Goal: Task Accomplishment & Management: Complete application form

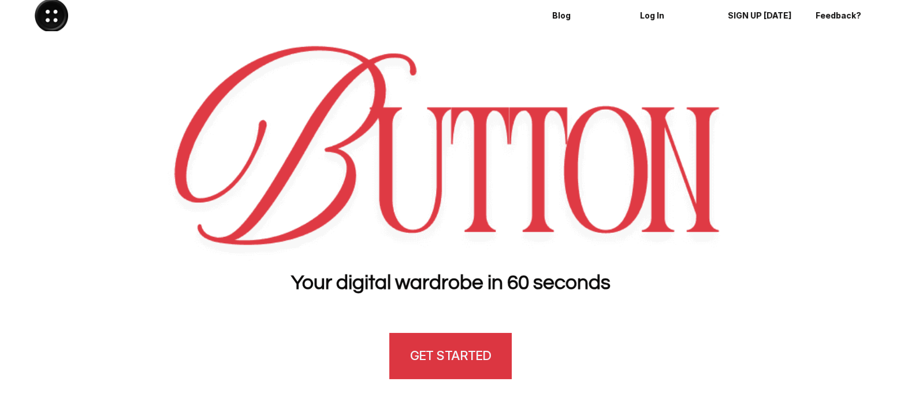
click at [468, 337] on link "GET STARTED" at bounding box center [450, 356] width 122 height 46
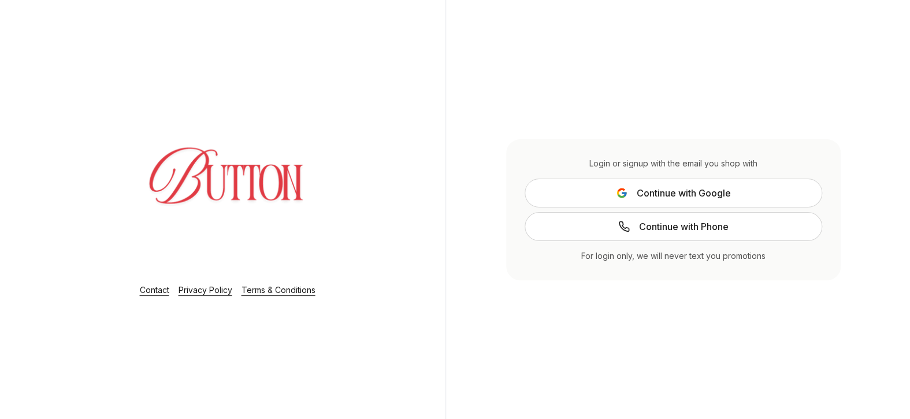
click at [697, 229] on span "Continue with Phone" at bounding box center [684, 227] width 90 height 14
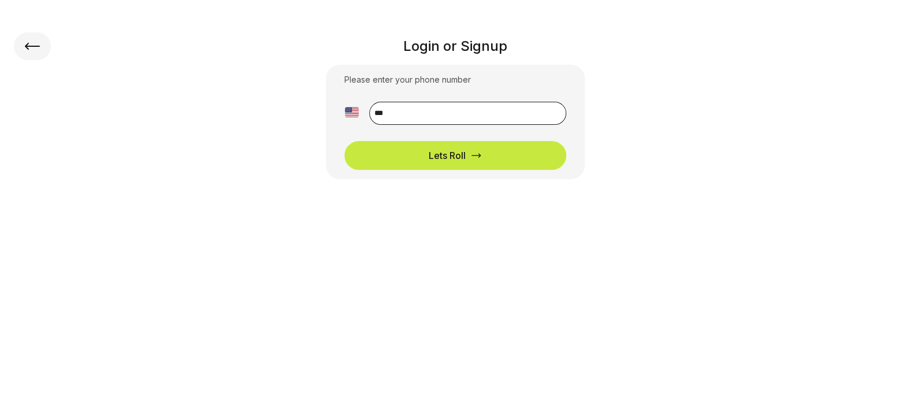
click at [456, 109] on input "**" at bounding box center [467, 113] width 197 height 23
type input "**********"
click at [470, 146] on button "Lets Roll" at bounding box center [455, 155] width 222 height 29
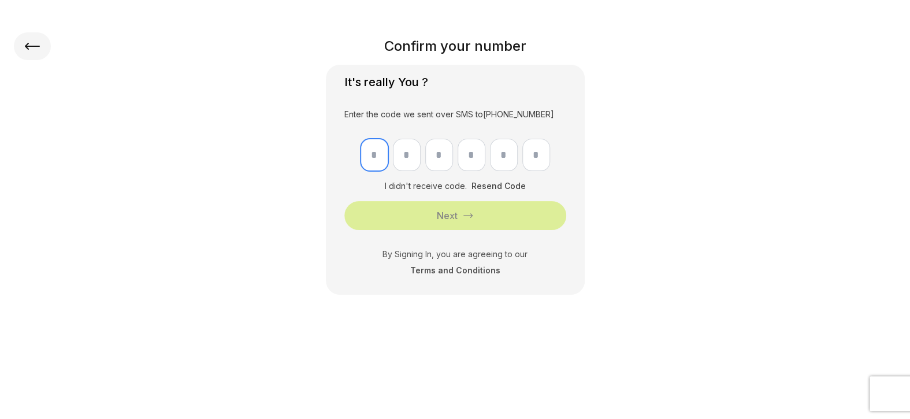
click at [367, 161] on input "text" at bounding box center [375, 155] width 28 height 32
type input "*"
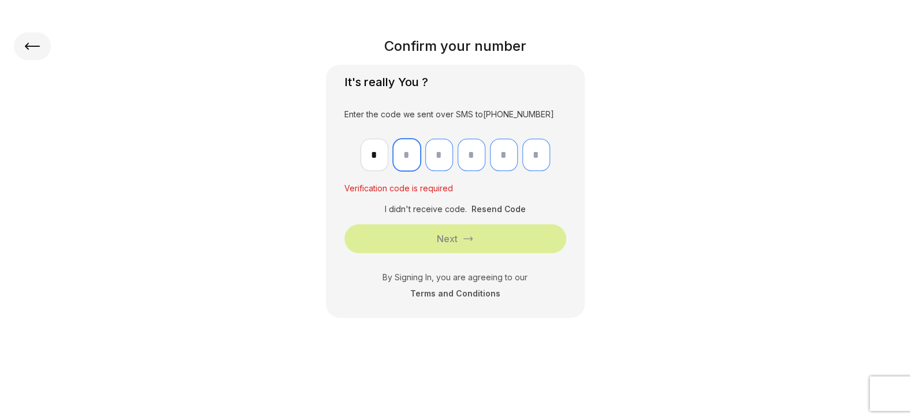
type input "*"
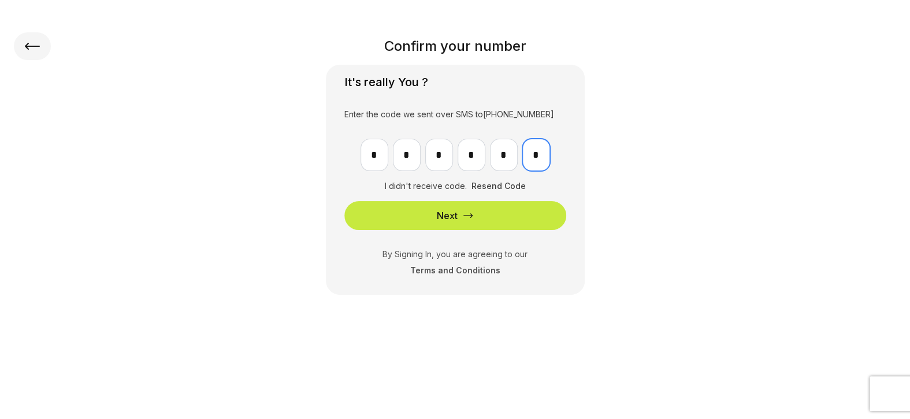
type input "*"
click at [454, 216] on div "Next" at bounding box center [447, 216] width 21 height 14
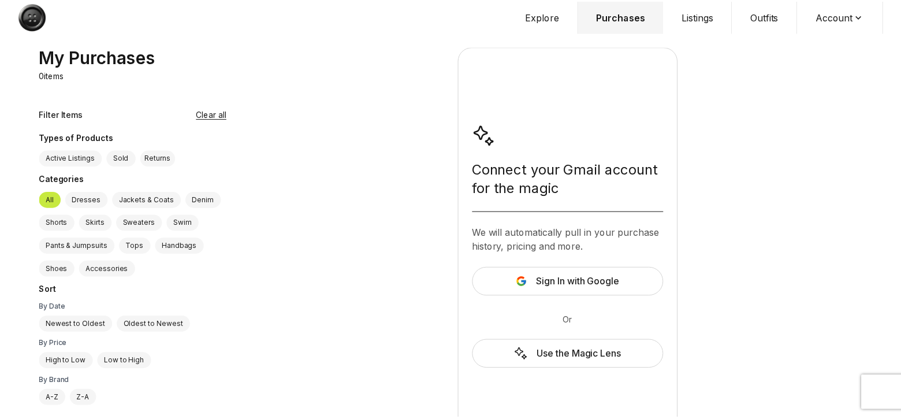
scroll to position [28, 0]
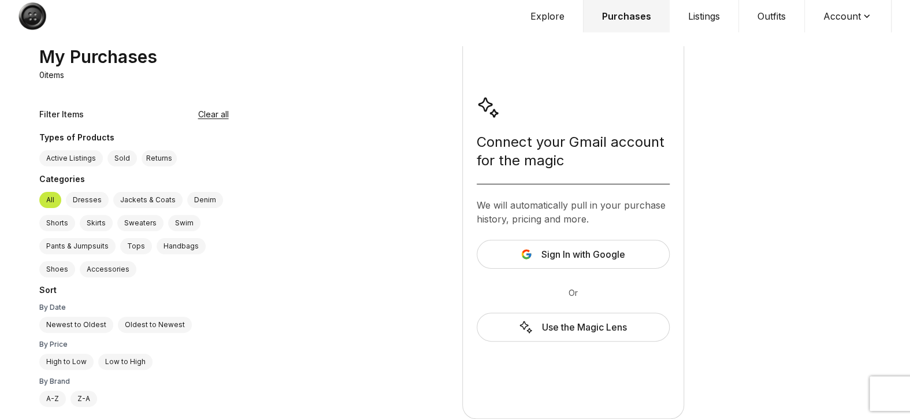
click at [566, 324] on div "Use the Magic Lens" at bounding box center [573, 327] width 193 height 29
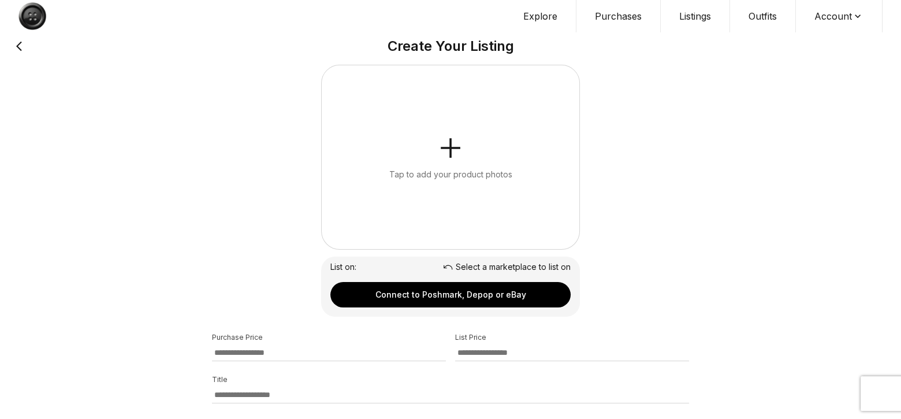
click at [458, 296] on button "Connect to Poshmark, Depop or eBay" at bounding box center [451, 294] width 240 height 25
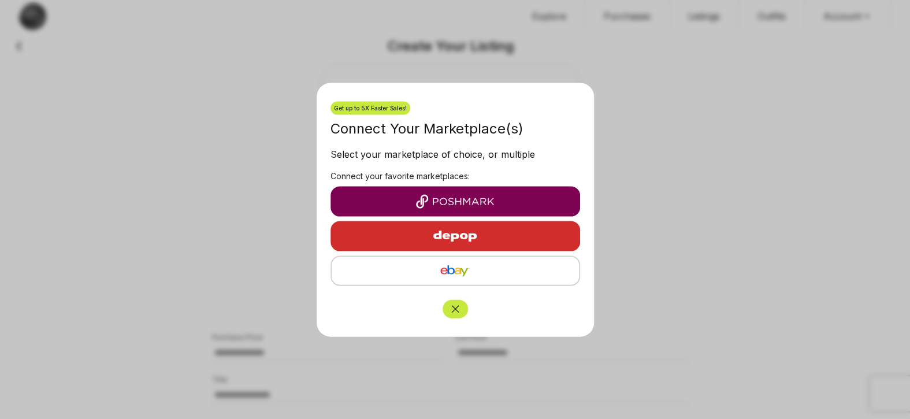
click at [440, 206] on img "button" at bounding box center [455, 201] width 231 height 14
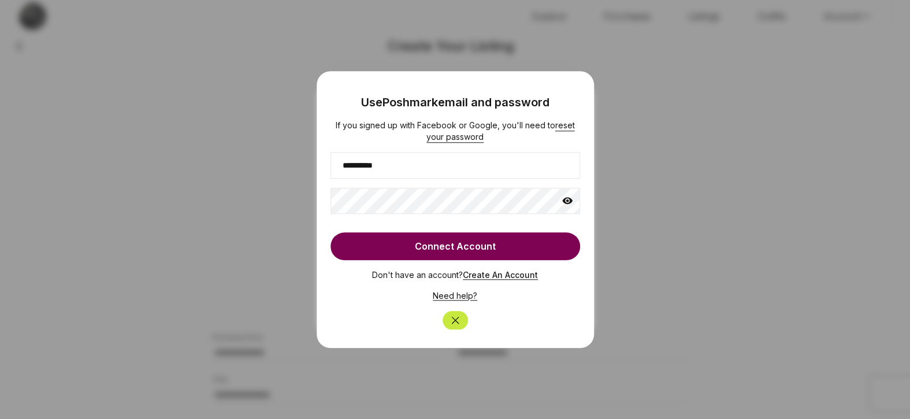
type input "**********"
click at [476, 247] on button "Connect Account" at bounding box center [456, 246] width 250 height 28
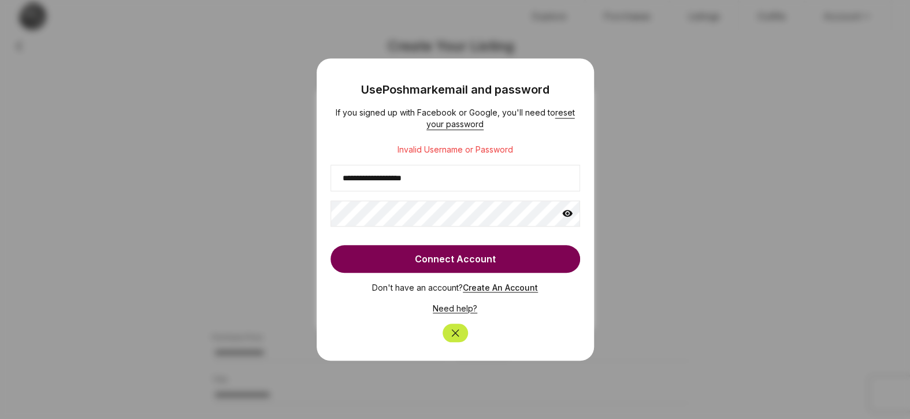
click at [570, 213] on icon at bounding box center [567, 213] width 10 height 7
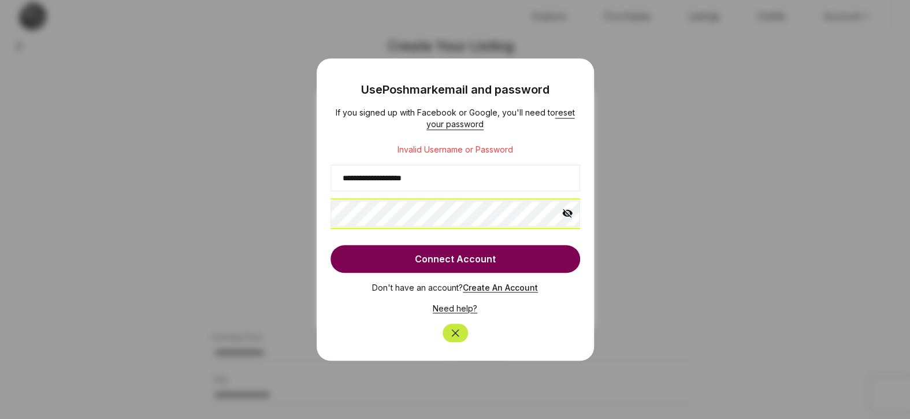
click at [272, 216] on body "**********" at bounding box center [450, 349] width 901 height 699
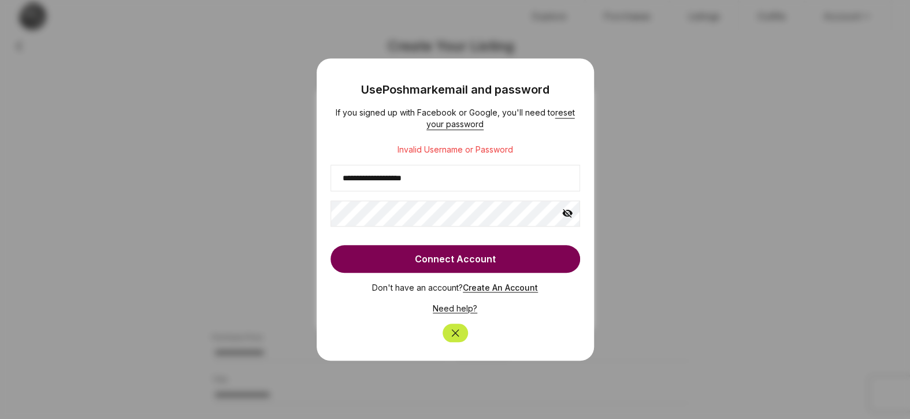
click at [451, 262] on button "Connect Account" at bounding box center [456, 259] width 250 height 28
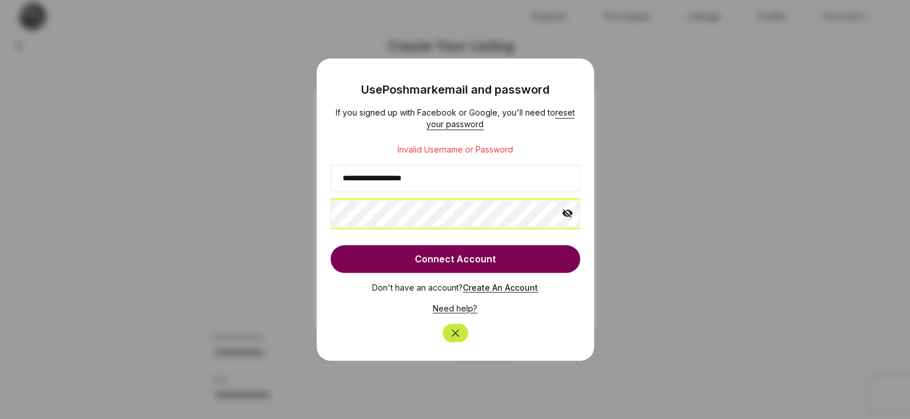
click at [243, 220] on body "**********" at bounding box center [450, 349] width 901 height 699
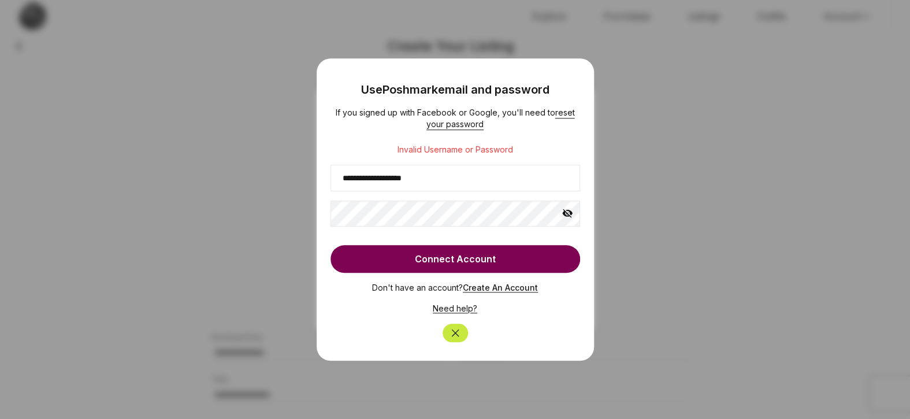
click at [457, 262] on button "Connect Account" at bounding box center [456, 259] width 250 height 28
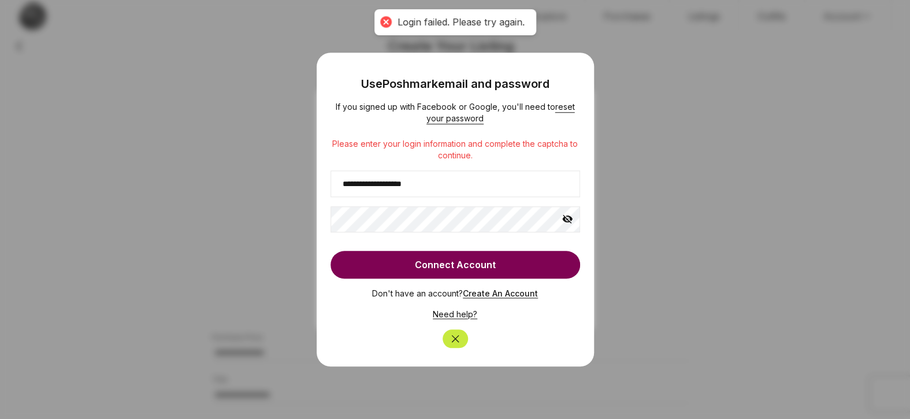
click at [457, 342] on icon "Close" at bounding box center [456, 339] width 12 height 12
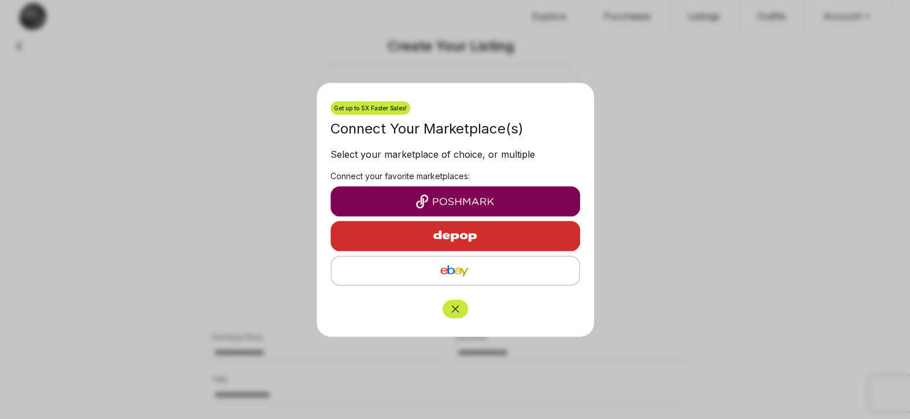
click at [447, 233] on img "button" at bounding box center [455, 236] width 101 height 28
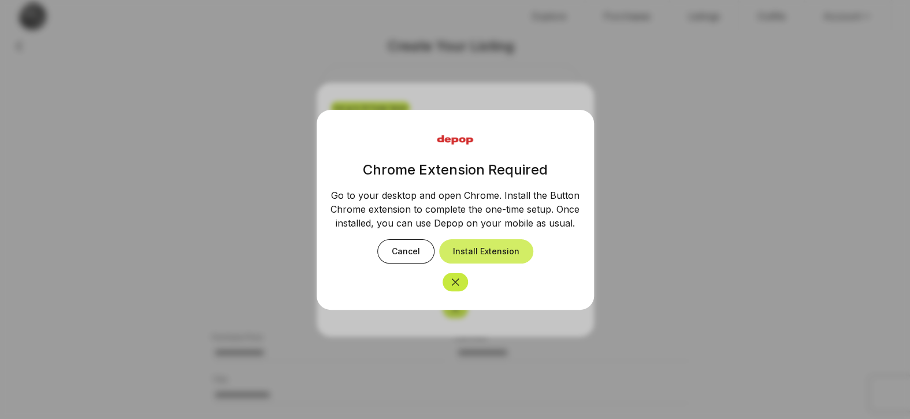
click at [510, 250] on button "Install Extension" at bounding box center [486, 251] width 94 height 24
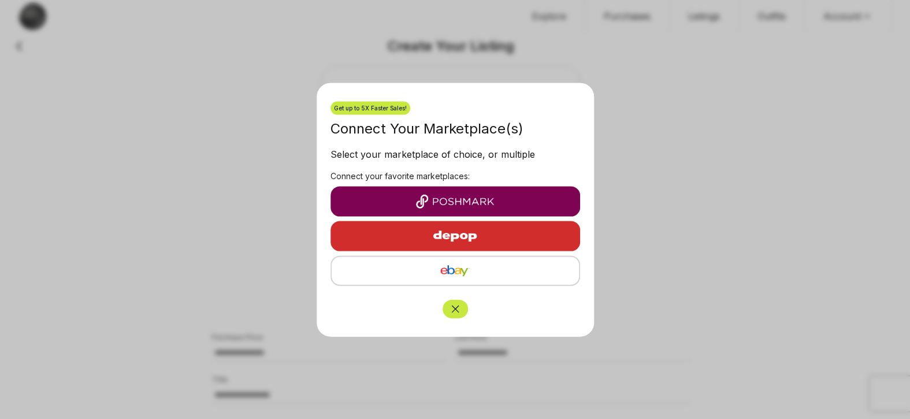
click at [474, 232] on img "button" at bounding box center [455, 236] width 101 height 28
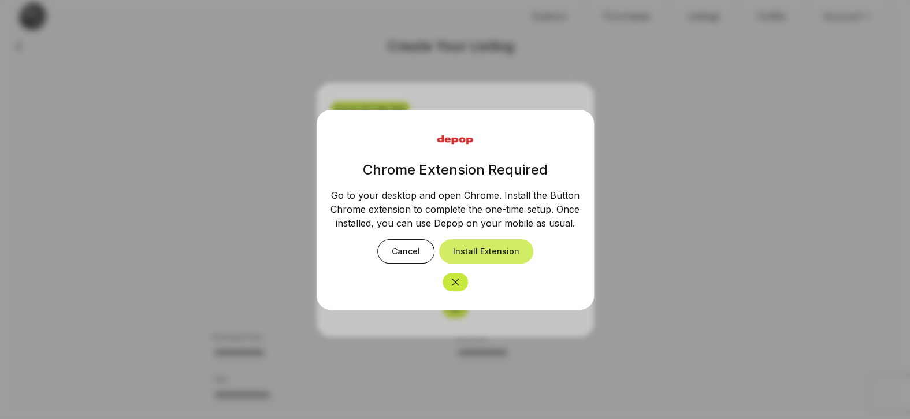
click at [491, 255] on button "Install Extension" at bounding box center [486, 251] width 94 height 24
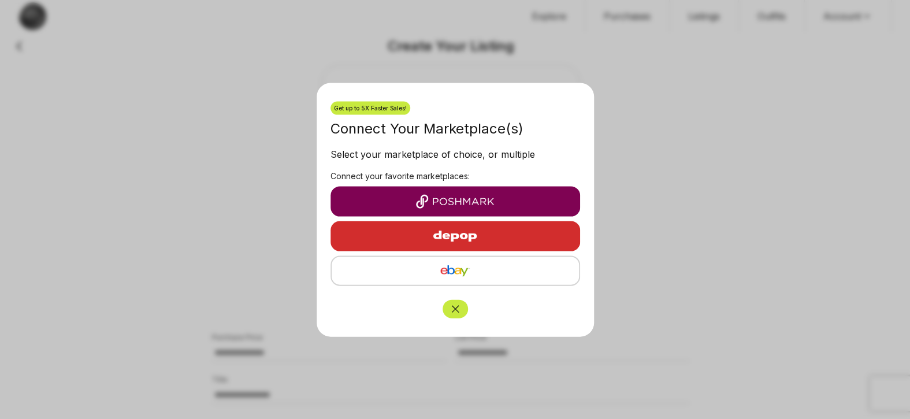
click at [430, 233] on img "button" at bounding box center [455, 236] width 101 height 28
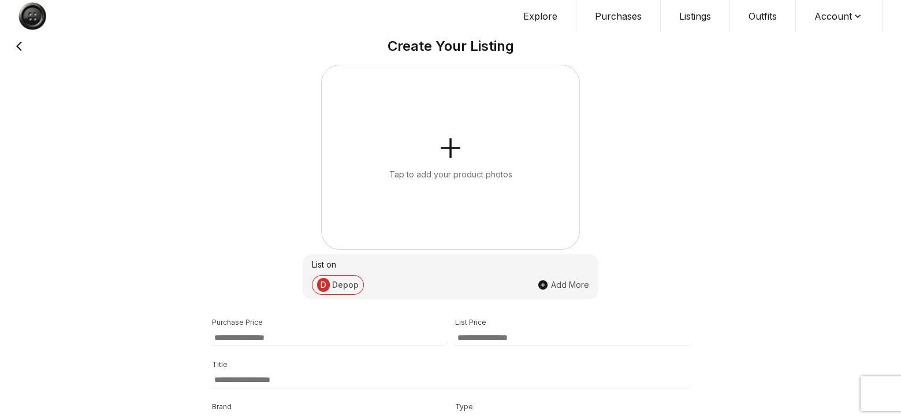
click at [446, 143] on icon "button" at bounding box center [451, 148] width 28 height 28
click at [698, 17] on button "Listings" at bounding box center [695, 16] width 69 height 32
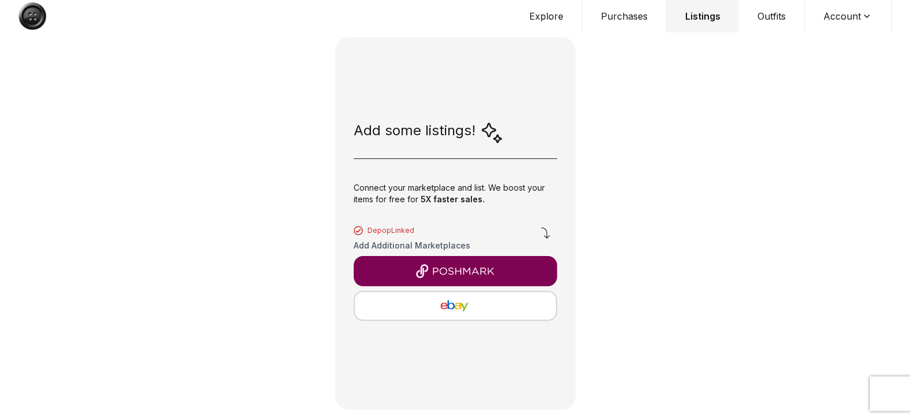
click at [465, 271] on img "button" at bounding box center [455, 271] width 185 height 14
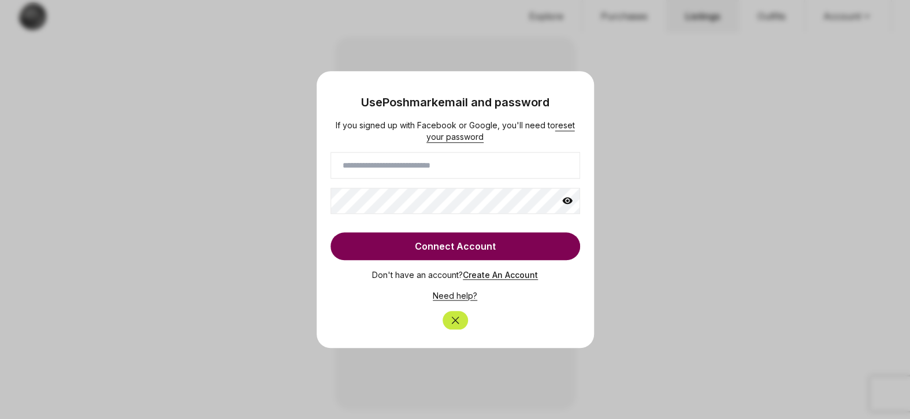
click at [528, 168] on input at bounding box center [456, 165] width 250 height 27
type input "**********"
click at [467, 249] on button "Connect Account" at bounding box center [456, 246] width 250 height 28
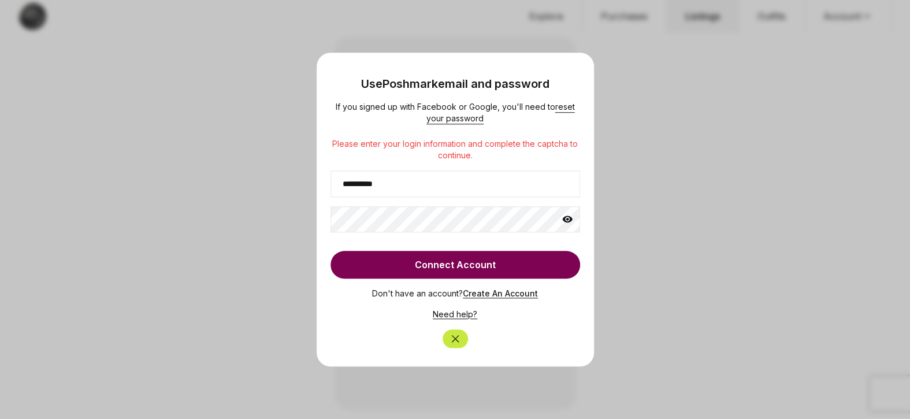
click at [459, 339] on icon "Close" at bounding box center [456, 339] width 12 height 12
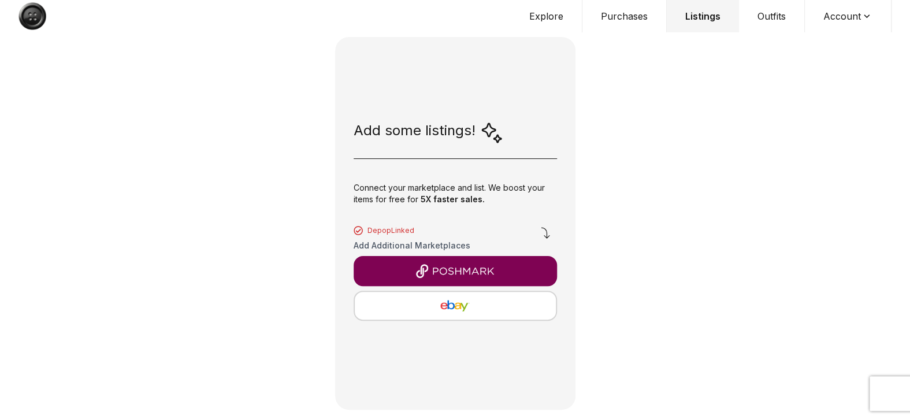
click at [462, 135] on div "Add some listings!" at bounding box center [429, 132] width 150 height 23
click at [617, 22] on button "Purchases" at bounding box center [624, 16] width 84 height 32
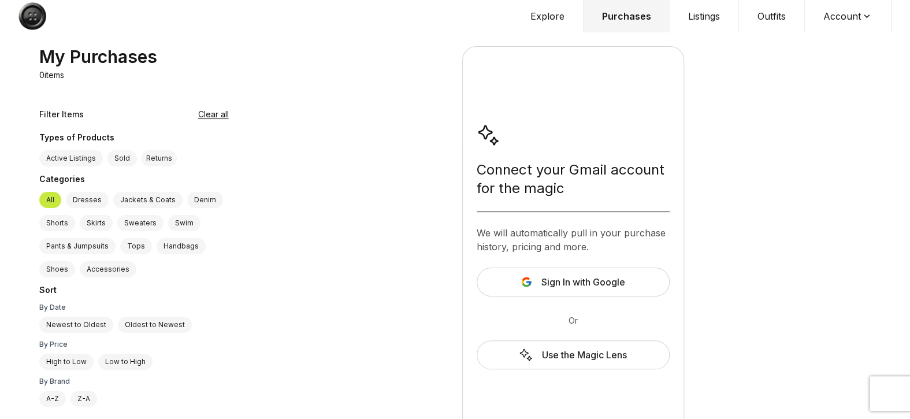
click at [596, 350] on div "Use the Magic Lens" at bounding box center [573, 354] width 193 height 29
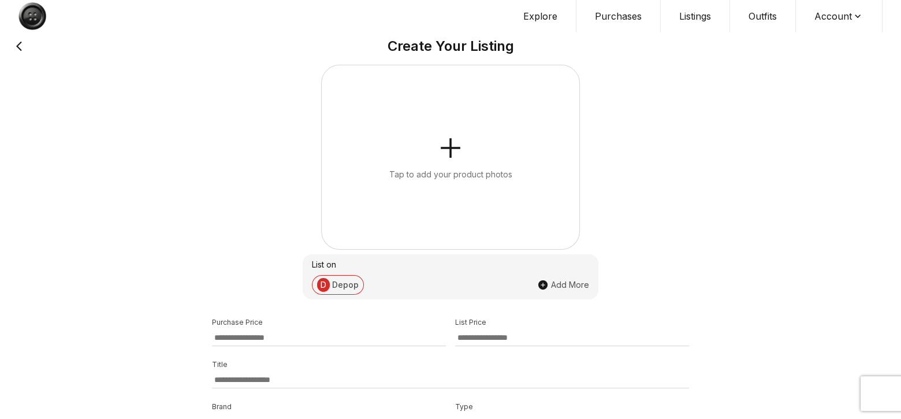
click at [836, 22] on button "Account" at bounding box center [839, 16] width 87 height 32
click at [16, 43] on icon at bounding box center [20, 46] width 16 height 16
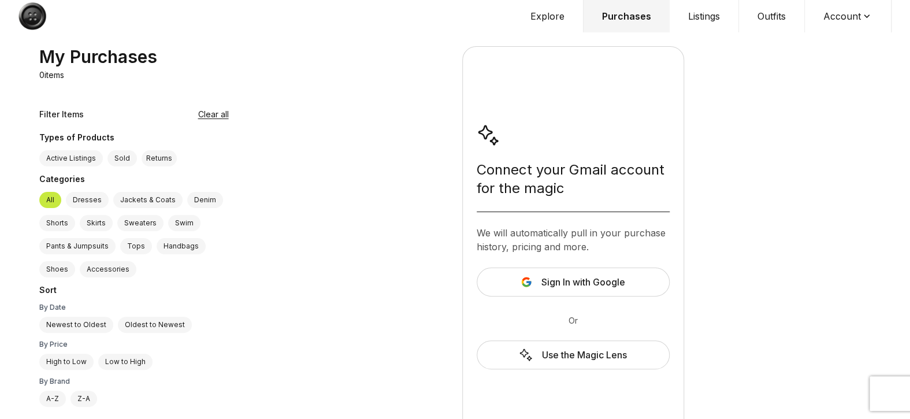
click at [553, 360] on div "Use the Magic Lens" at bounding box center [573, 354] width 193 height 29
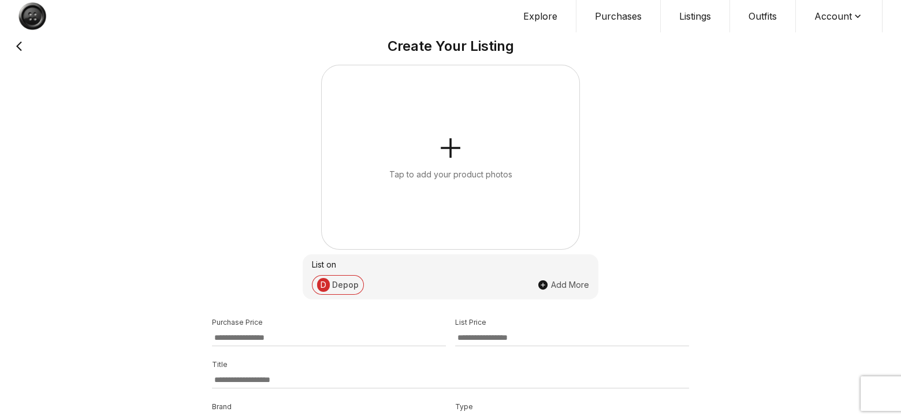
click at [827, 21] on button "Account" at bounding box center [839, 16] width 87 height 32
click at [632, 19] on button "Purchases" at bounding box center [619, 16] width 84 height 32
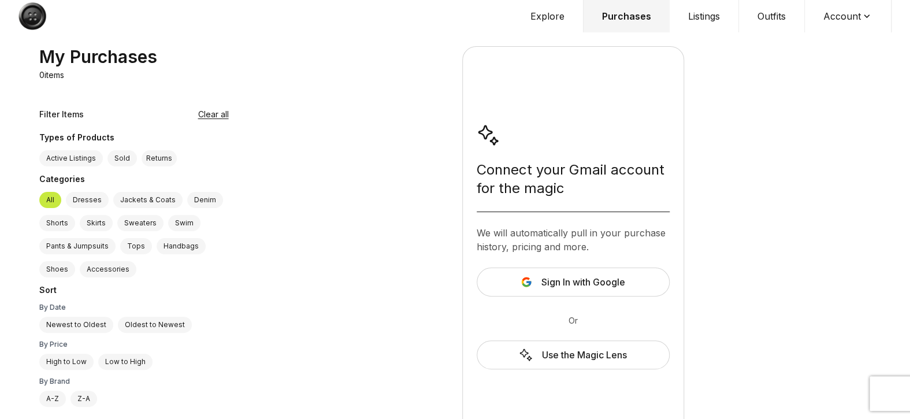
click at [587, 358] on div "Use the Magic Lens" at bounding box center [573, 354] width 193 height 29
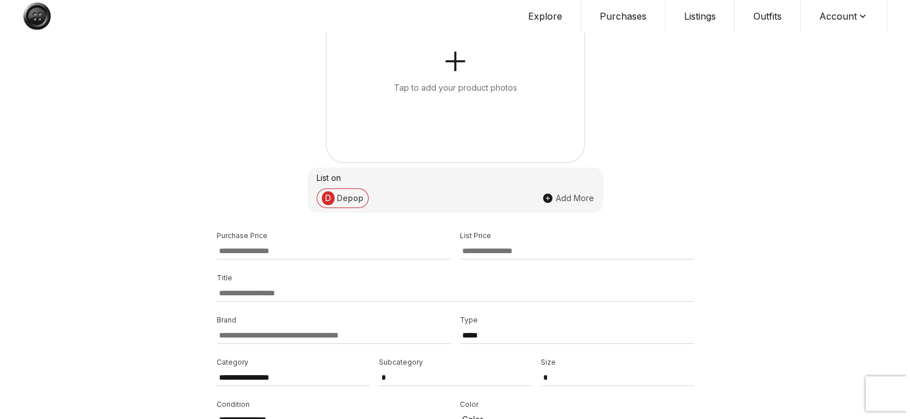
scroll to position [116, 0]
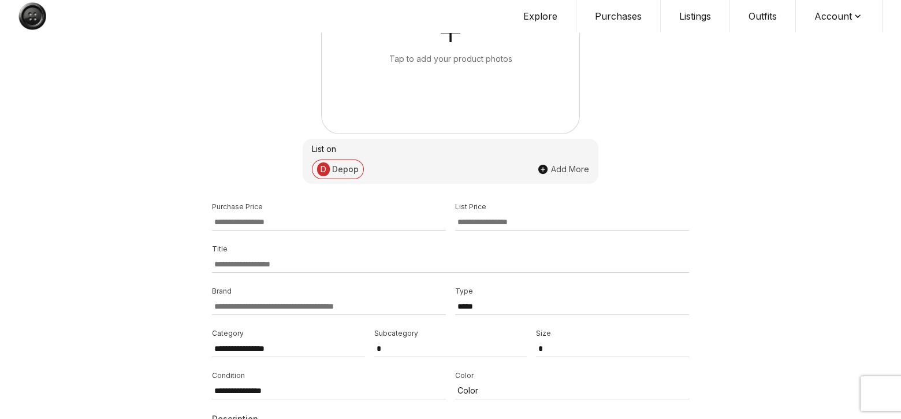
click at [547, 169] on icon "button" at bounding box center [543, 169] width 9 height 9
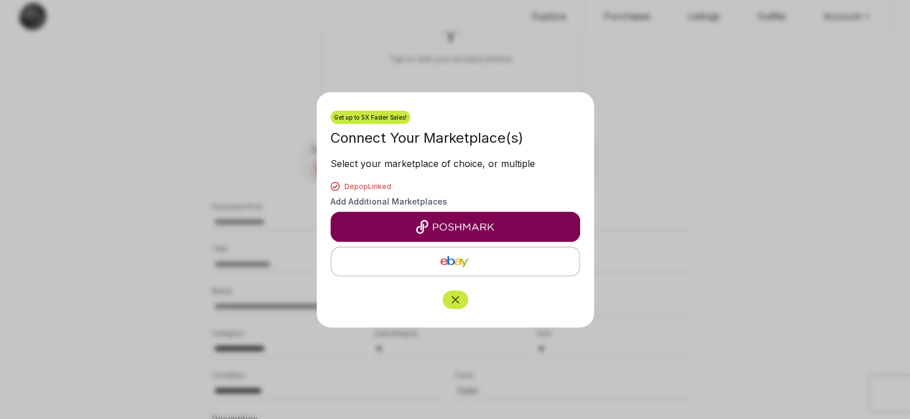
click at [470, 220] on img "button" at bounding box center [455, 227] width 231 height 14
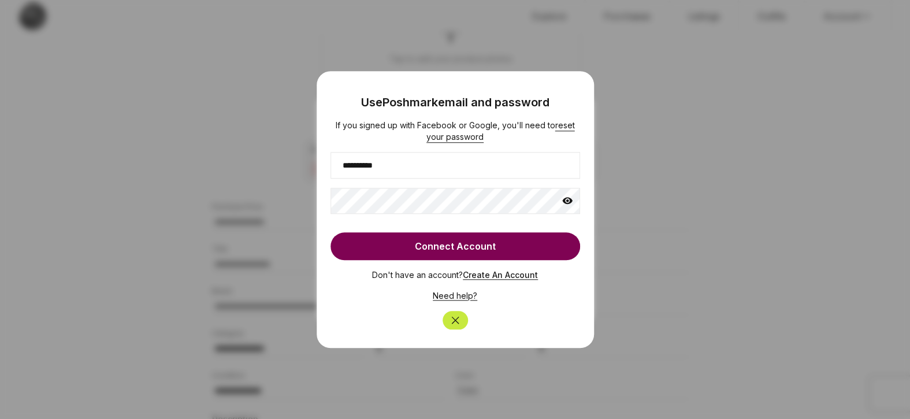
type input "**********"
click at [564, 200] on icon at bounding box center [567, 201] width 10 height 7
click at [515, 236] on button "Connect Account" at bounding box center [456, 246] width 250 height 28
